Goal: Information Seeking & Learning: Understand process/instructions

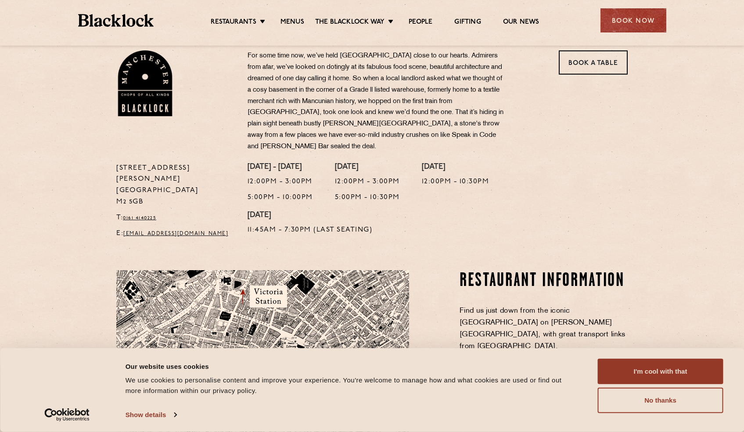
scroll to position [292, 0]
click at [654, 374] on button "I'm cool with that" at bounding box center [660, 371] width 125 height 25
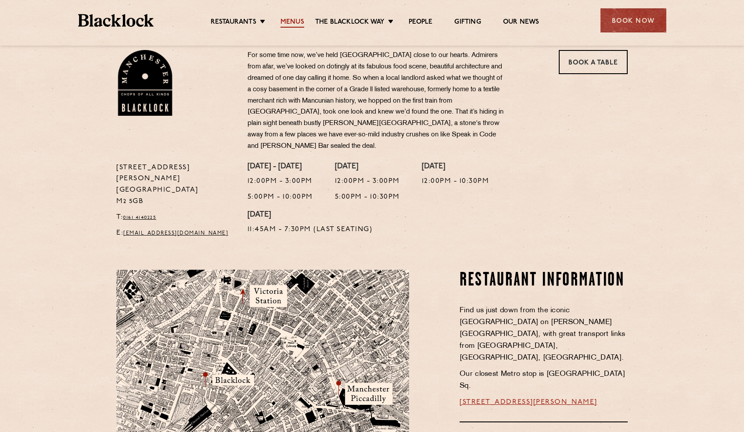
click at [291, 21] on link "Menus" at bounding box center [292, 23] width 24 height 10
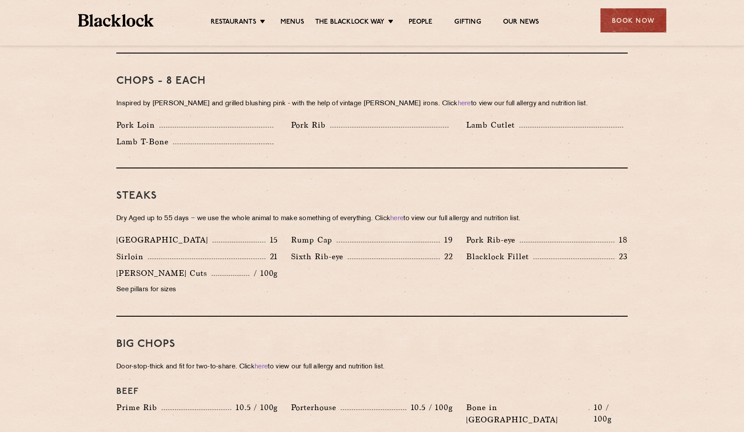
scroll to position [695, 0]
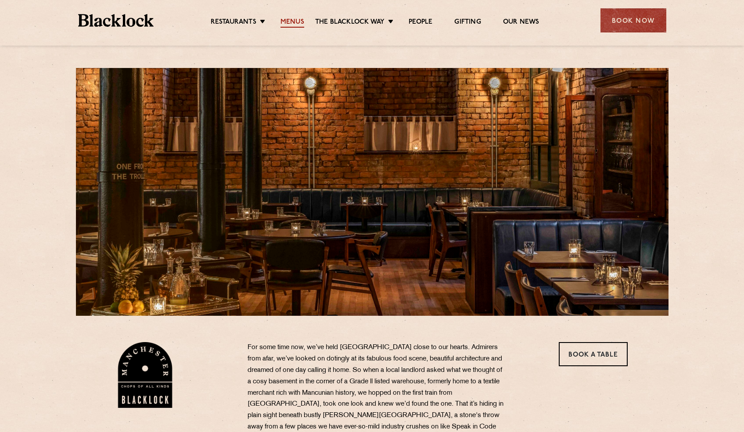
click at [296, 22] on link "Menus" at bounding box center [292, 23] width 24 height 10
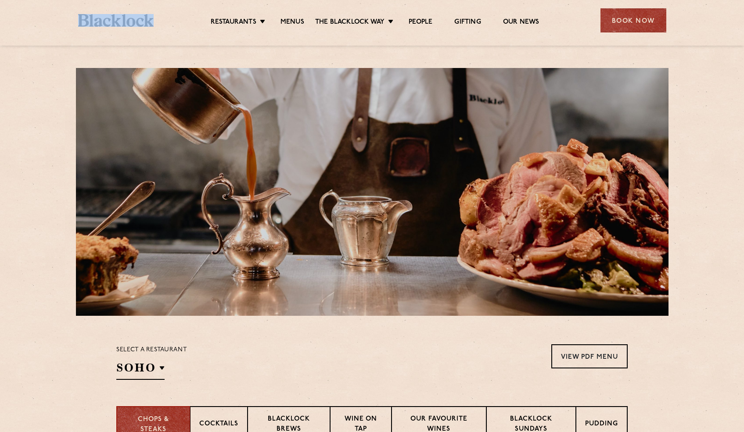
drag, startPoint x: 158, startPoint y: 23, endPoint x: 77, endPoint y: 20, distance: 81.7
click at [77, 20] on div "Restaurants Soho City Shoreditch Covent Garden Canary Wharf Manchester Birmingh…" at bounding box center [372, 19] width 614 height 39
copy link
click at [291, 21] on link "Menus" at bounding box center [292, 23] width 24 height 10
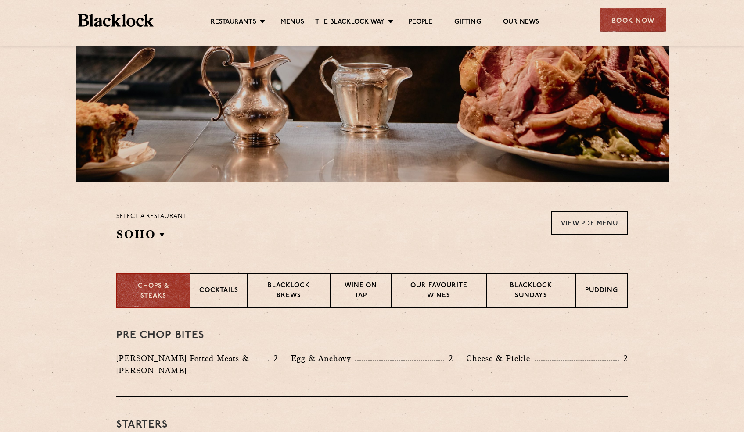
scroll to position [146, 0]
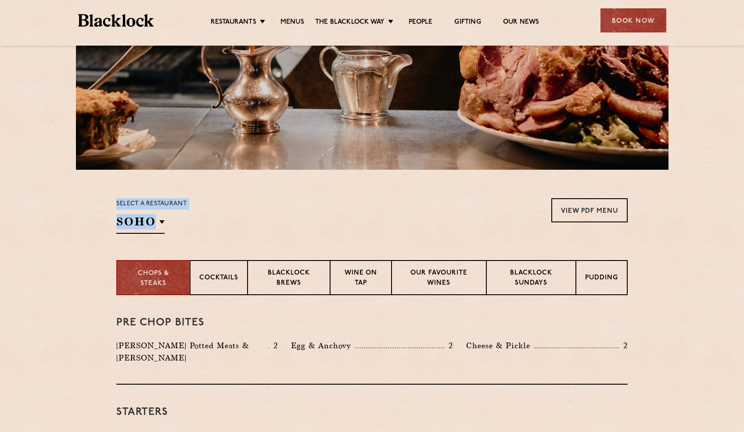
drag, startPoint x: 161, startPoint y: 227, endPoint x: 179, endPoint y: 175, distance: 54.4
click at [178, 177] on section "Select a restaurant [GEOGRAPHIC_DATA] [GEOGRAPHIC_DATA] [GEOGRAPHIC_DATA] [GEOG…" at bounding box center [372, 215] width 744 height 90
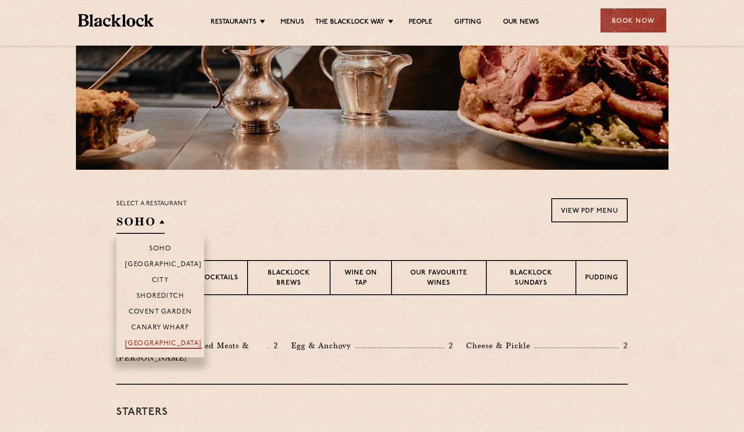
click at [158, 343] on p "[GEOGRAPHIC_DATA]" at bounding box center [163, 344] width 77 height 9
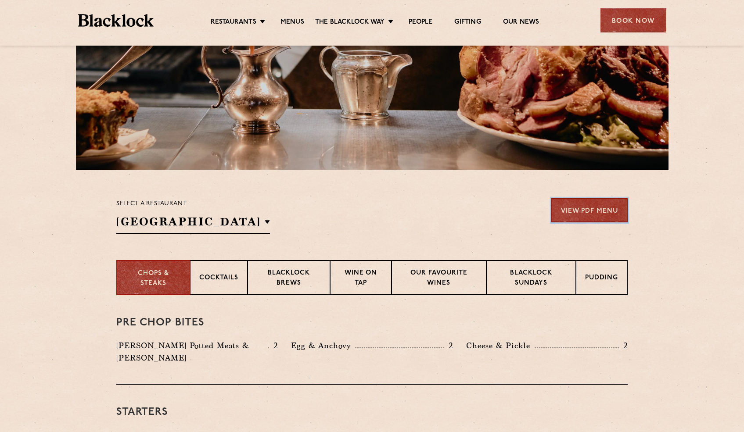
click at [602, 207] on link "View PDF Menu" at bounding box center [589, 210] width 76 height 24
